Goal: Task Accomplishment & Management: Use online tool/utility

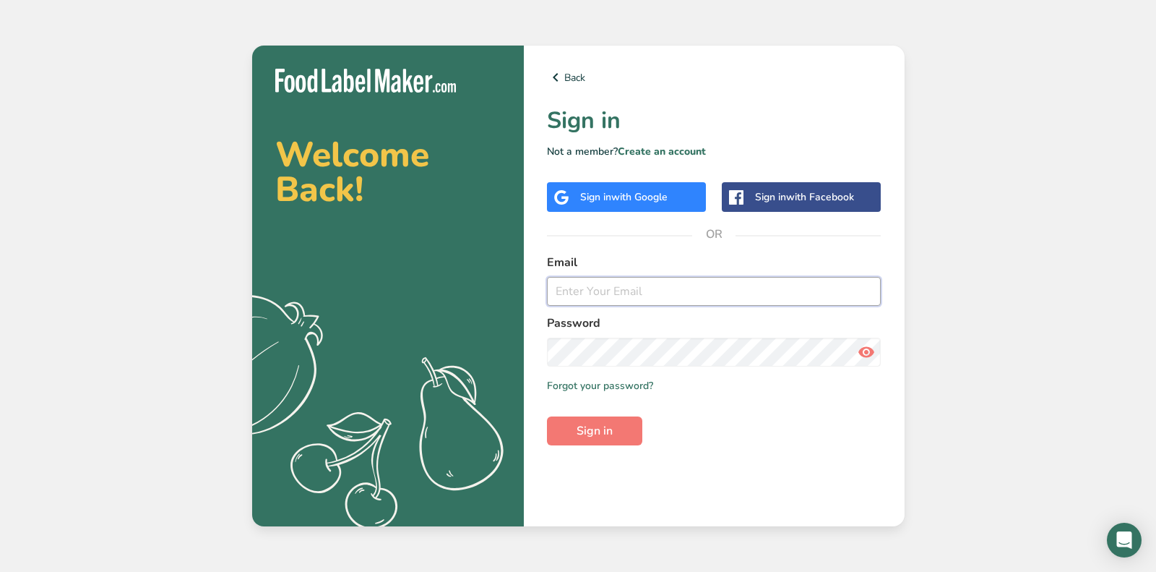
click at [616, 284] on input "email" at bounding box center [714, 291] width 335 height 29
type input "m"
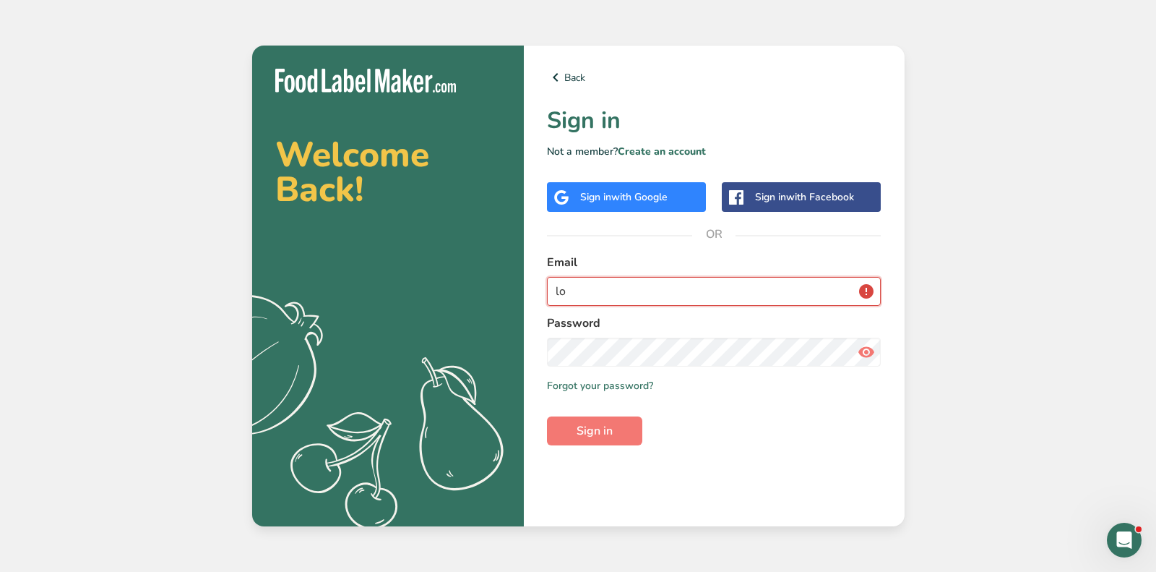
type input "l"
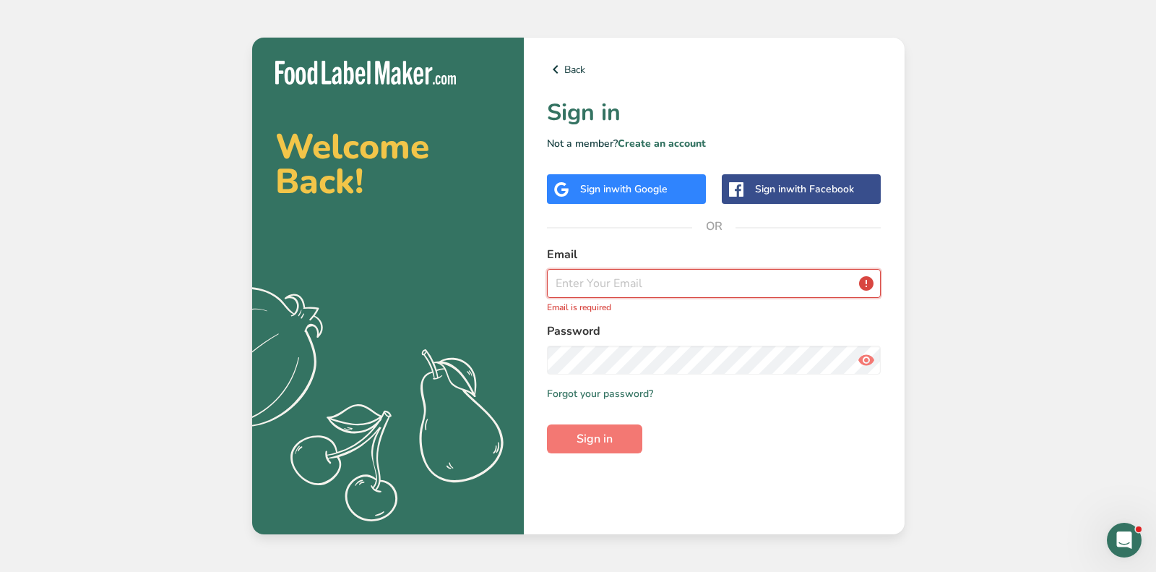
paste input "Cousinsmainlobster@gmail.com"
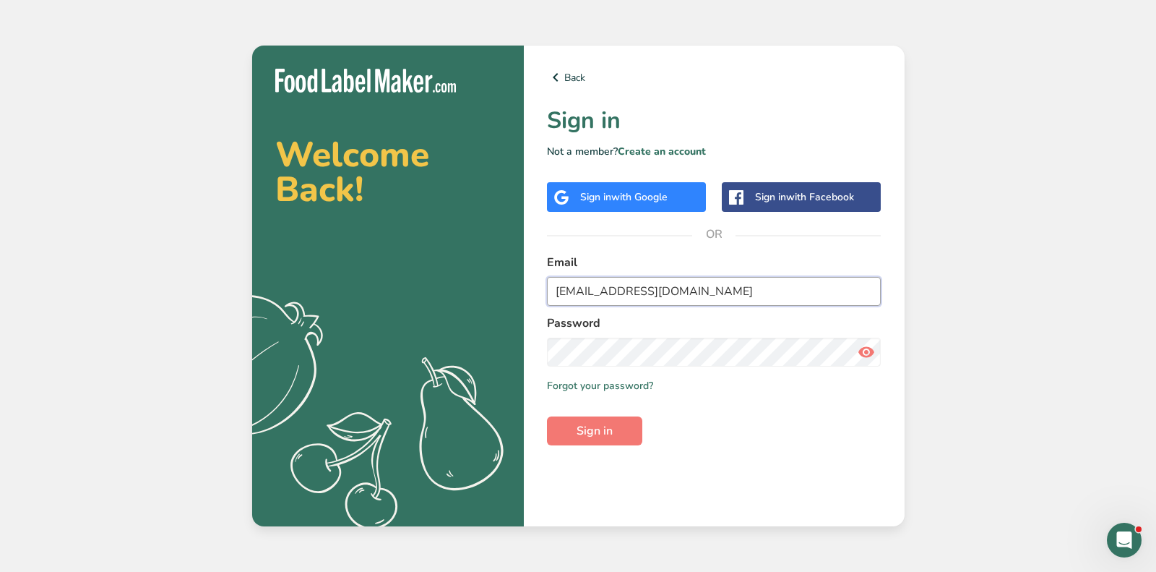
type input "Cousinsmainlobster@gmail.com"
click at [862, 351] on icon at bounding box center [866, 352] width 17 height 26
click at [604, 425] on span "Sign in" at bounding box center [595, 430] width 36 height 17
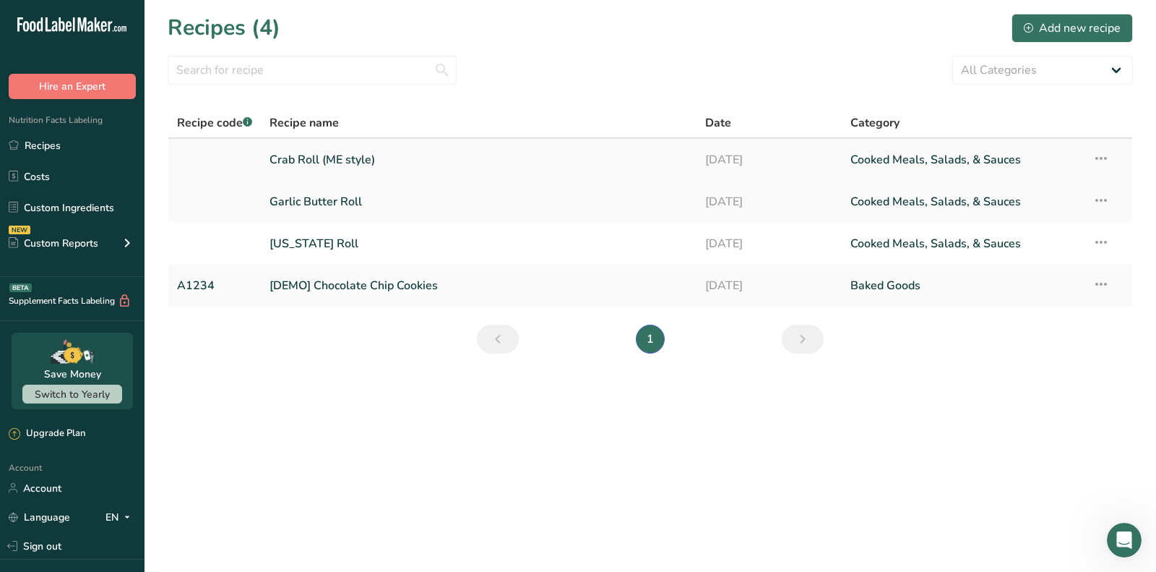
click at [330, 164] on link "Crab Roll (ME style)" at bounding box center [479, 160] width 418 height 30
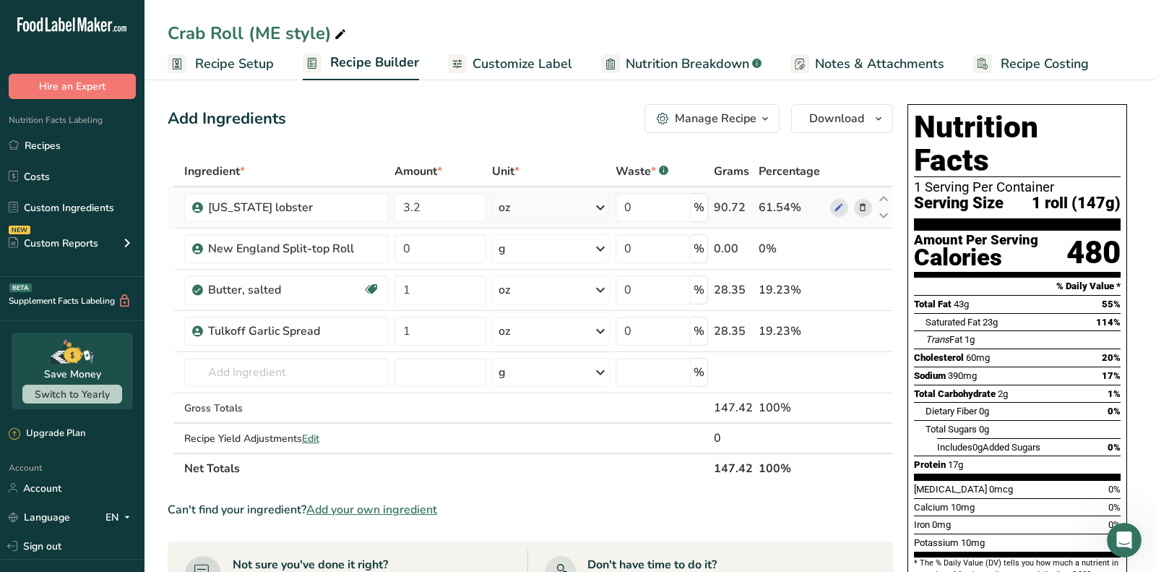
click at [869, 204] on span at bounding box center [862, 207] width 17 height 17
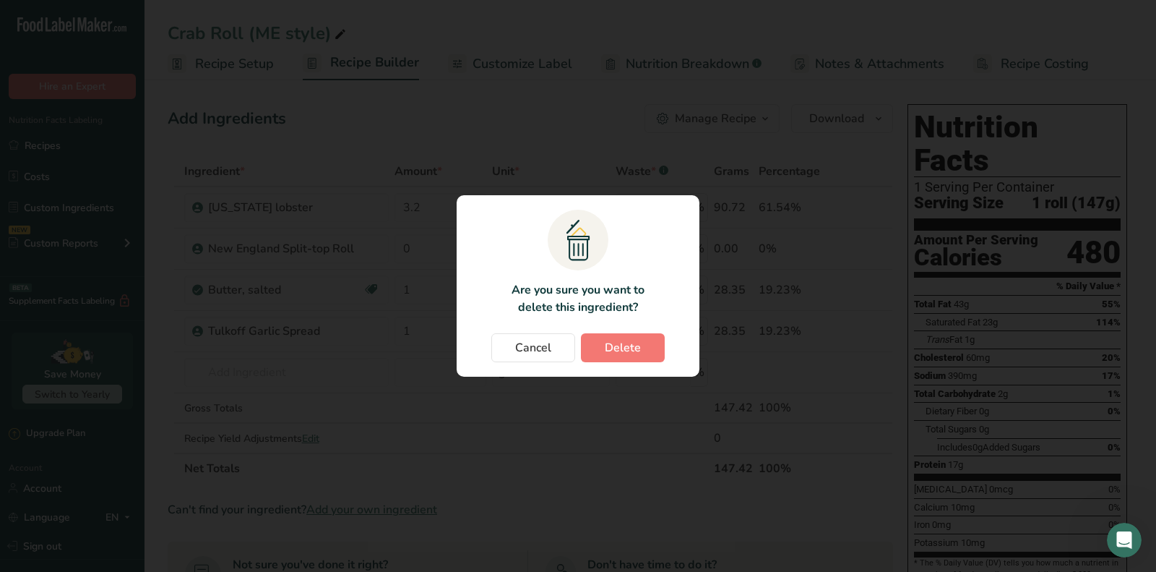
click at [632, 363] on section ".a{fill:#f5f3ed;}.b,.e{fill:#0f393a;}.c{fill:none;}.d{fill:#f2c549;}.e{stroke:r…" at bounding box center [578, 285] width 243 height 181
click at [632, 345] on span "Delete" at bounding box center [623, 347] width 36 height 17
type input "0"
type input "1"
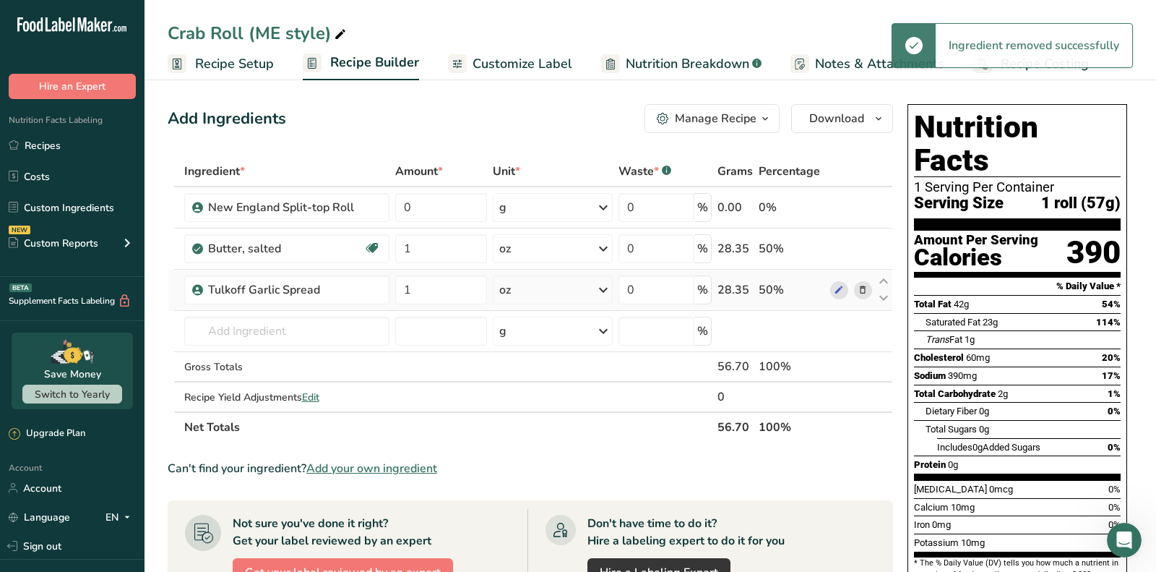
click at [867, 293] on icon at bounding box center [863, 290] width 10 height 15
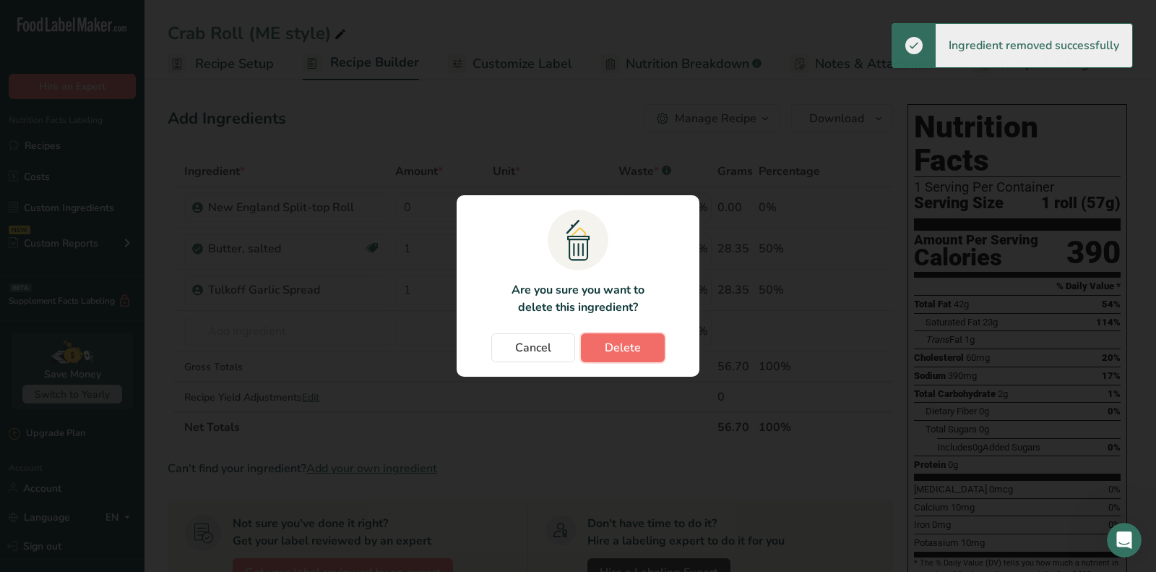
click at [630, 351] on span "Delete" at bounding box center [623, 347] width 36 height 17
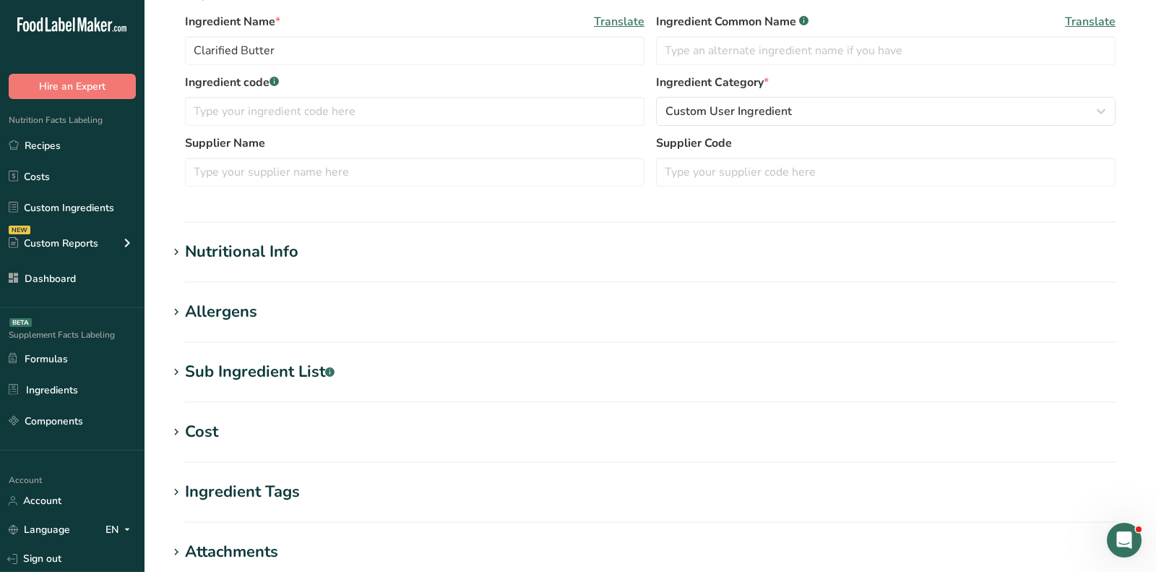
click at [258, 257] on div "Nutritional Info" at bounding box center [241, 252] width 113 height 24
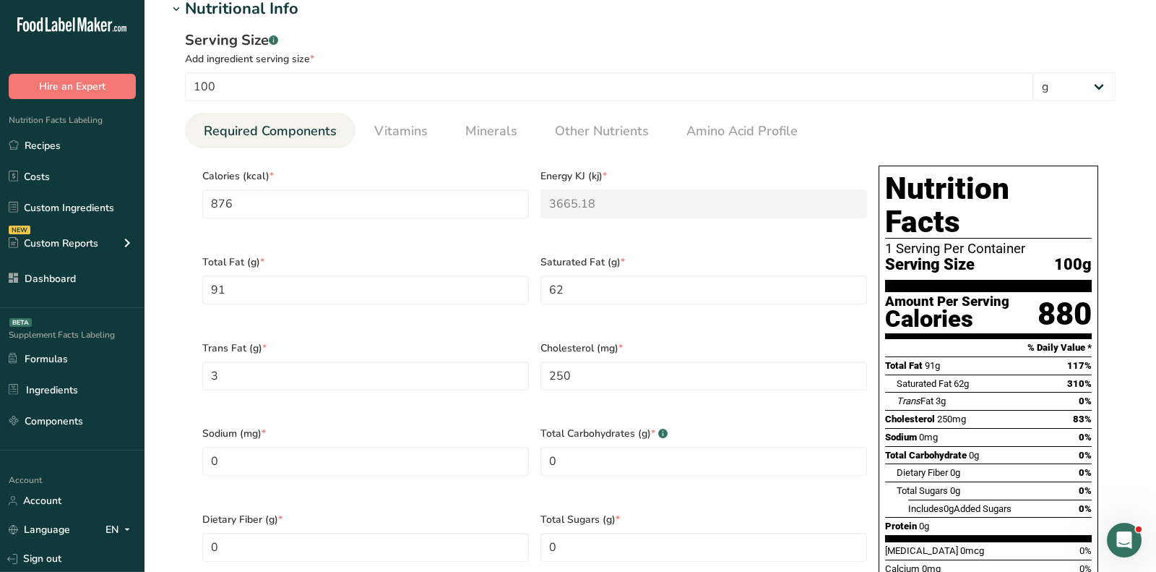
scroll to position [463, 0]
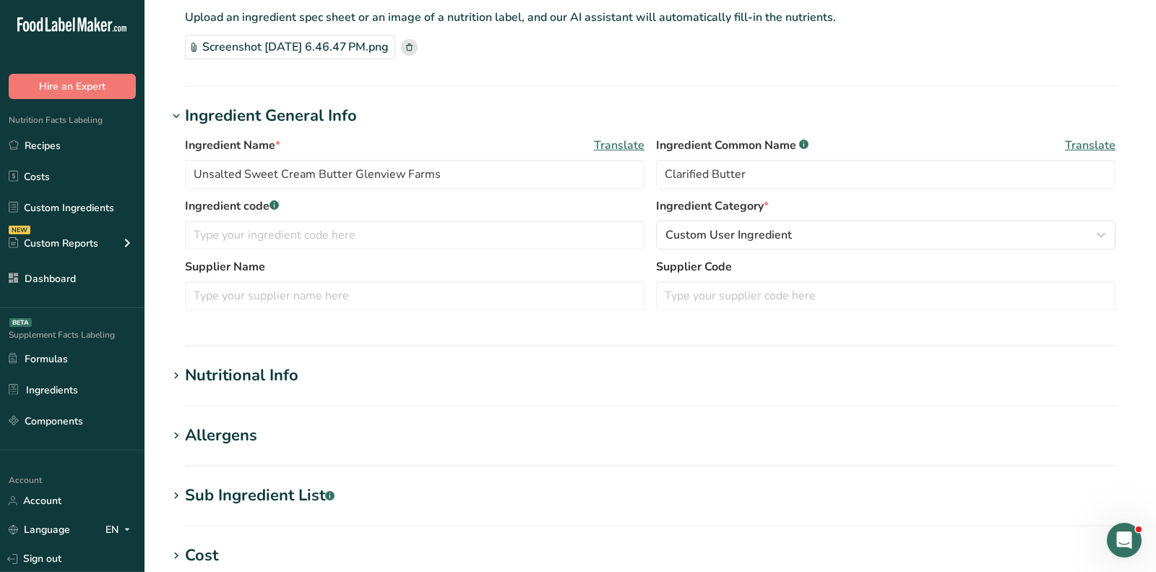
scroll to position [233, 0]
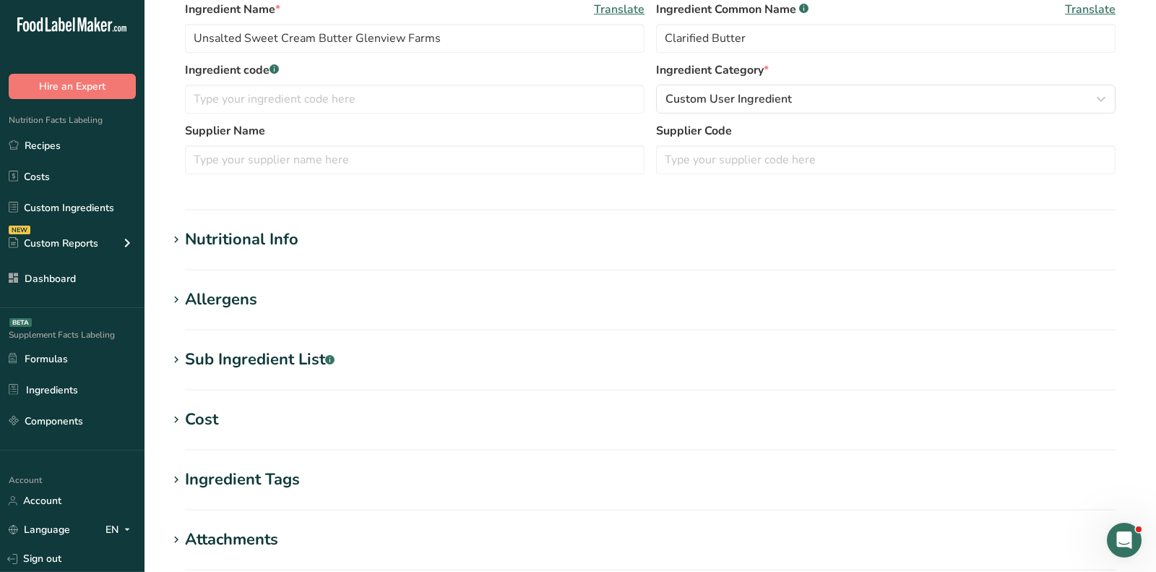
click at [268, 248] on div "Nutritional Info" at bounding box center [241, 240] width 113 height 24
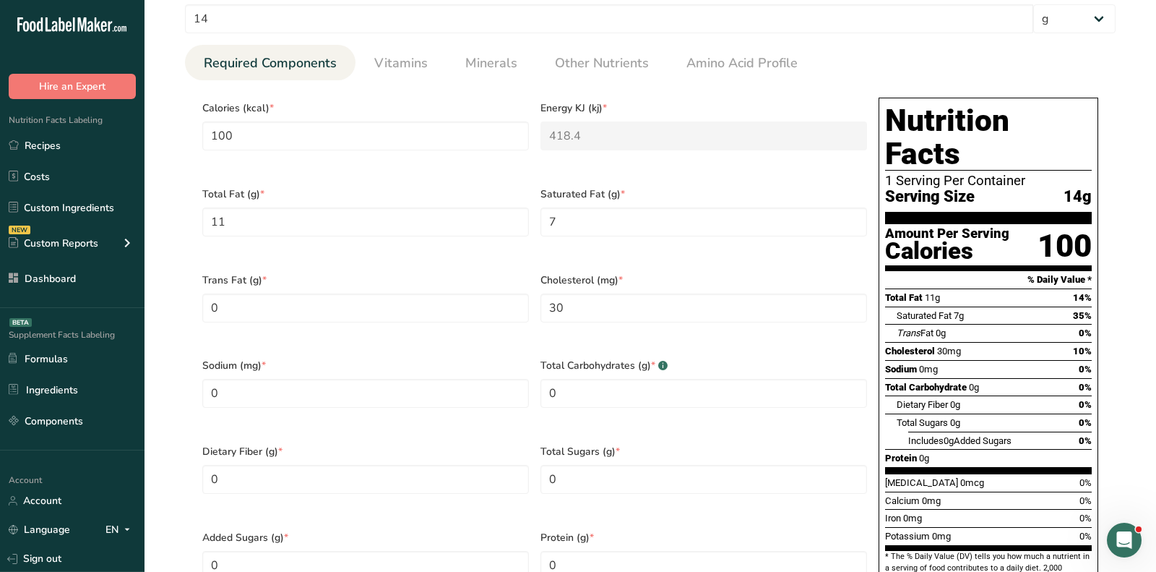
scroll to position [0, 0]
